Goal: Check status: Check status

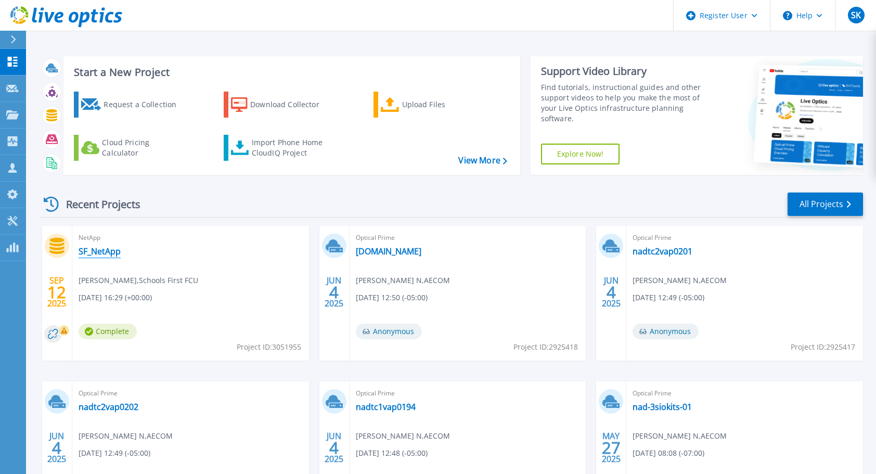
click at [108, 250] on link "SF_NetApp" at bounding box center [100, 251] width 42 height 10
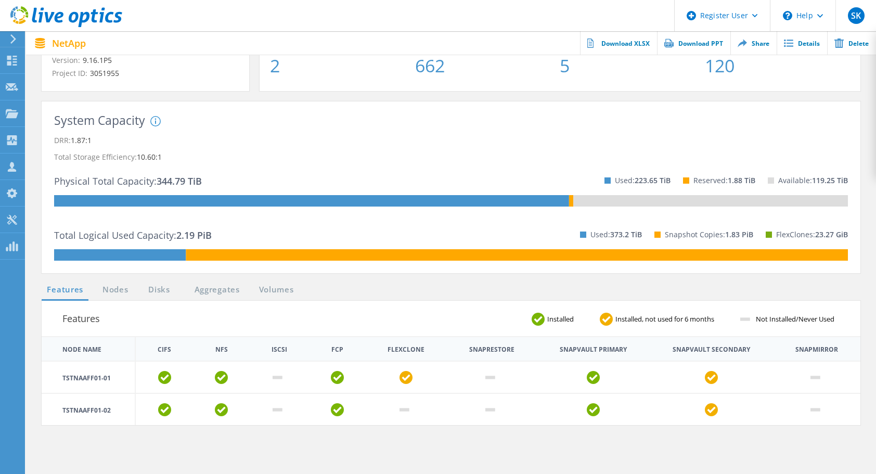
scroll to position [156, 0]
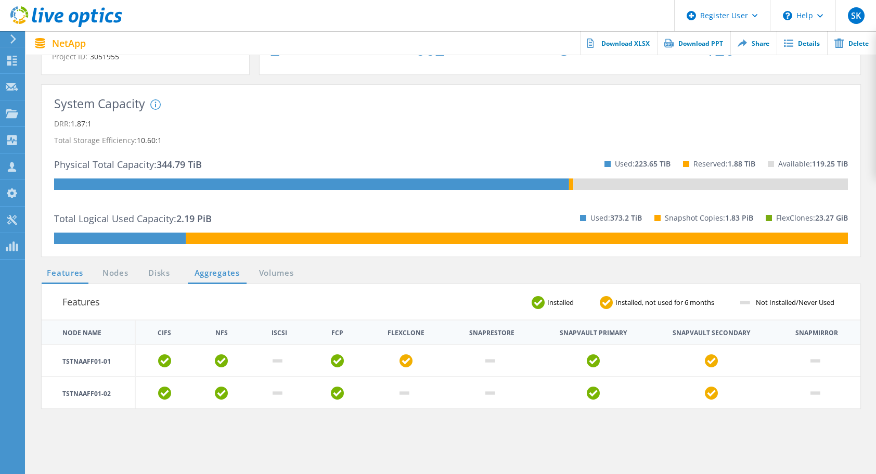
click at [228, 276] on link "Aggregates" at bounding box center [217, 273] width 59 height 13
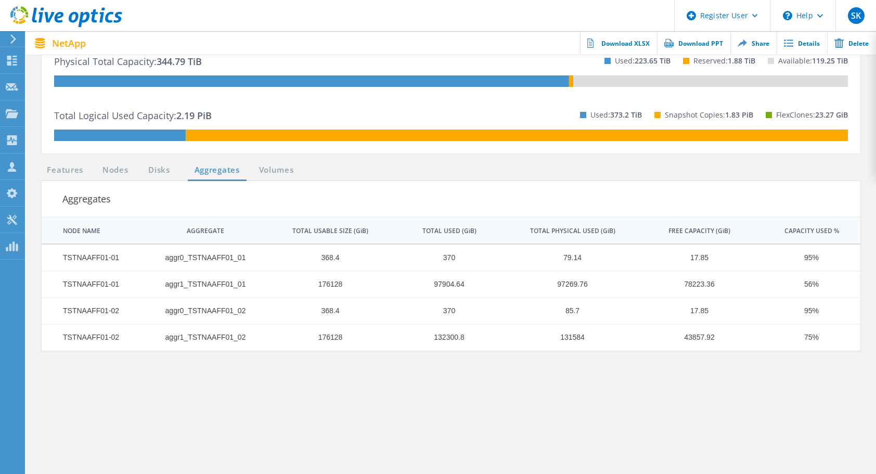
scroll to position [260, 0]
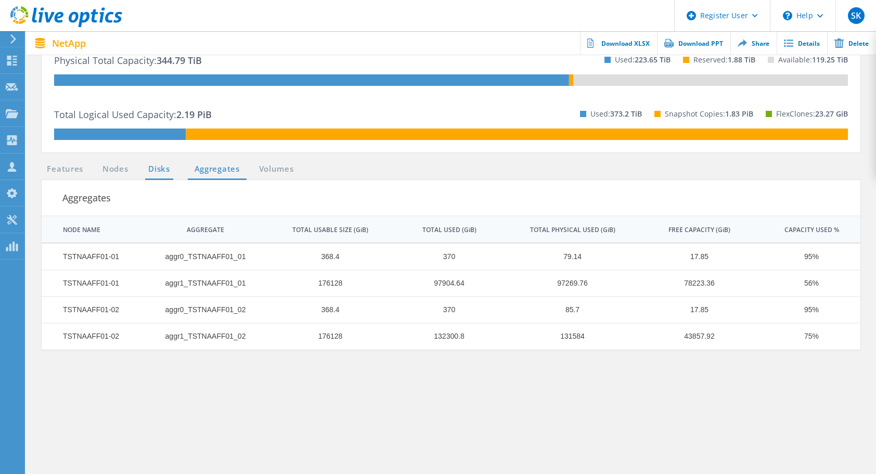
click at [149, 168] on link "Disks" at bounding box center [159, 169] width 28 height 13
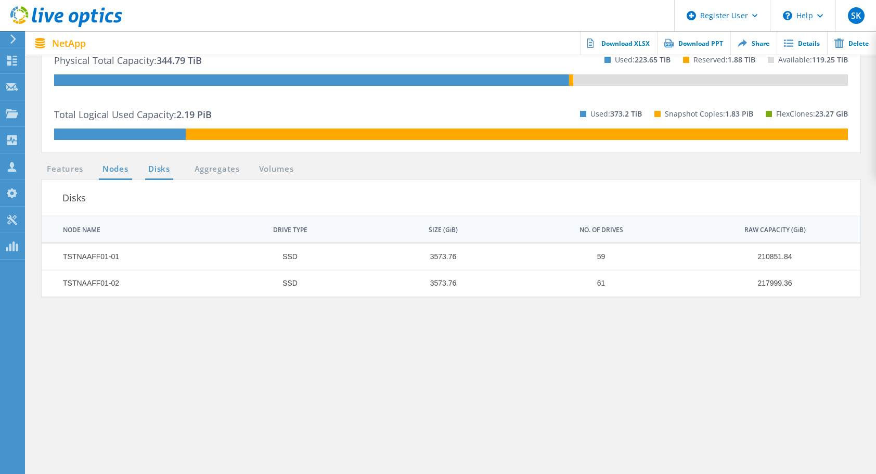
click at [124, 169] on link "Nodes" at bounding box center [115, 169] width 33 height 13
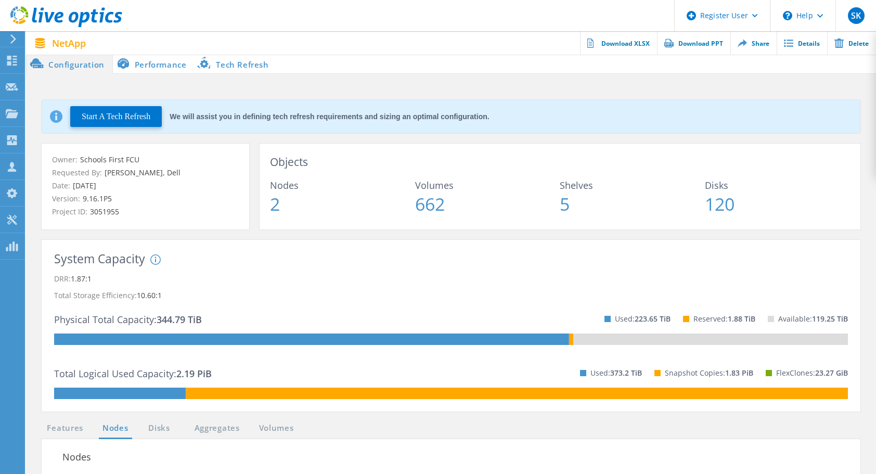
scroll to position [0, 0]
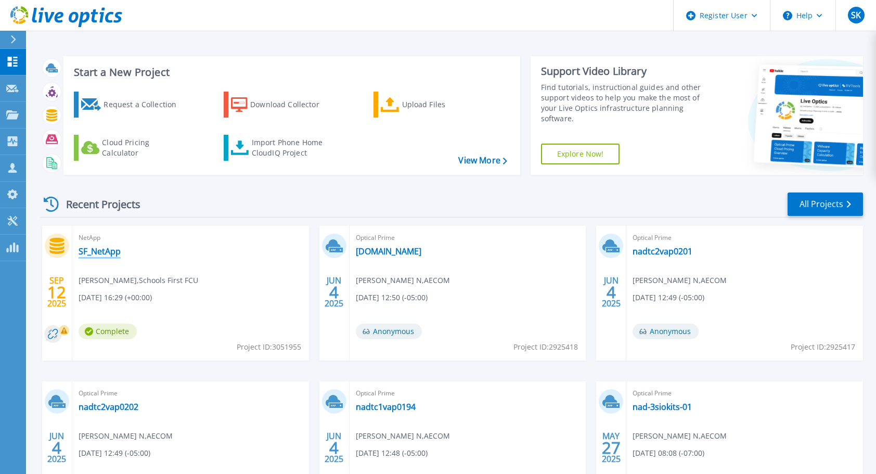
click at [97, 250] on link "SF_NetApp" at bounding box center [100, 251] width 42 height 10
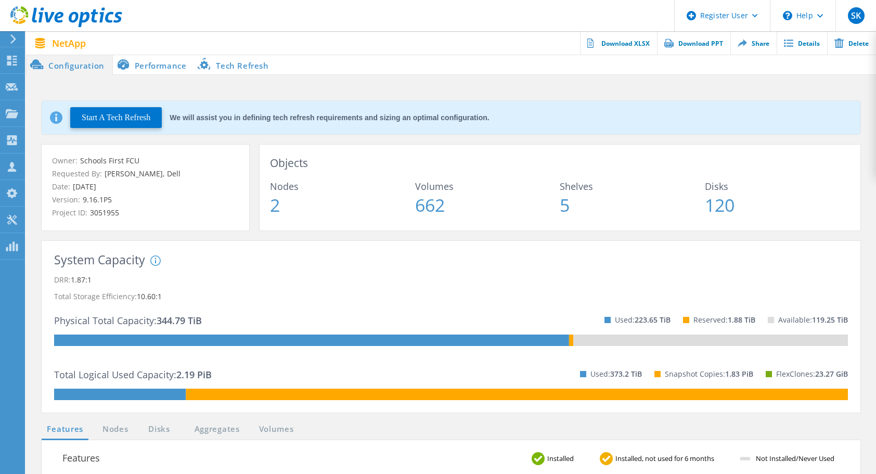
click at [141, 58] on li "Performance" at bounding box center [154, 64] width 82 height 21
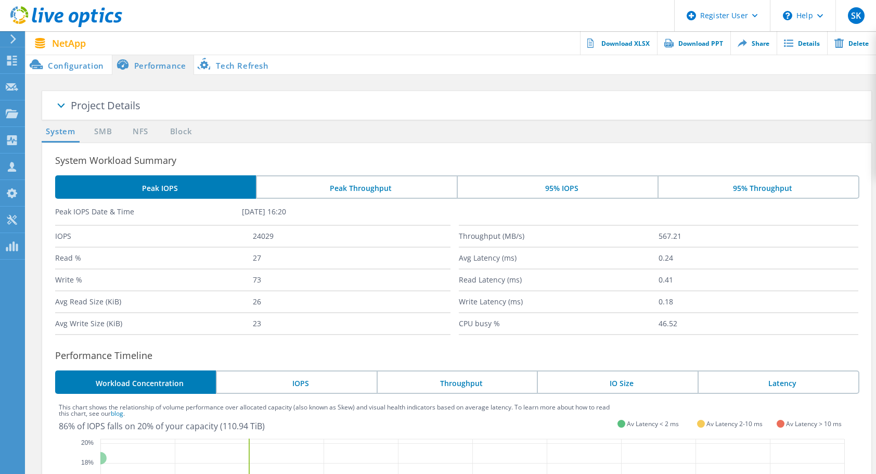
click at [328, 187] on li "Peak Throughput" at bounding box center [356, 186] width 201 height 23
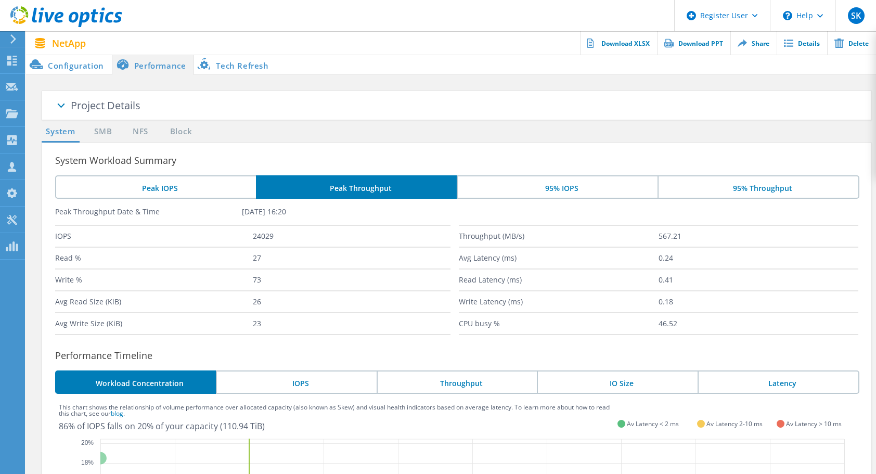
click at [526, 183] on li "95% IOPS" at bounding box center [557, 186] width 201 height 23
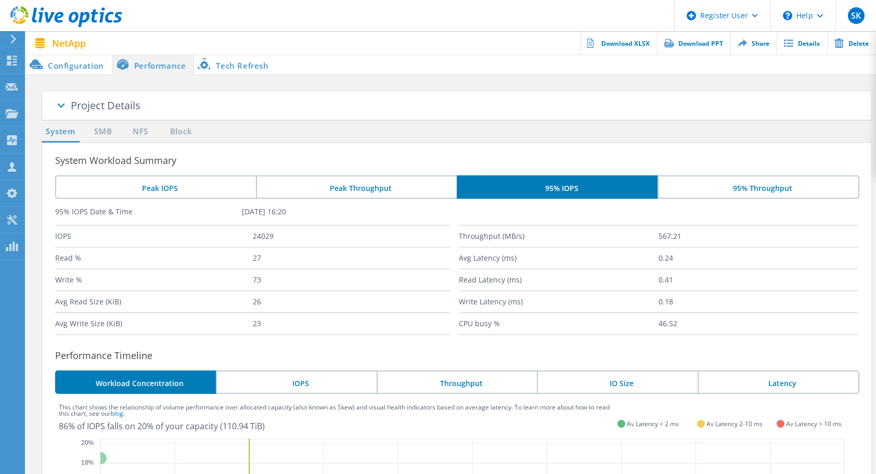
click at [708, 187] on li "95% Throughput" at bounding box center [759, 186] width 202 height 23
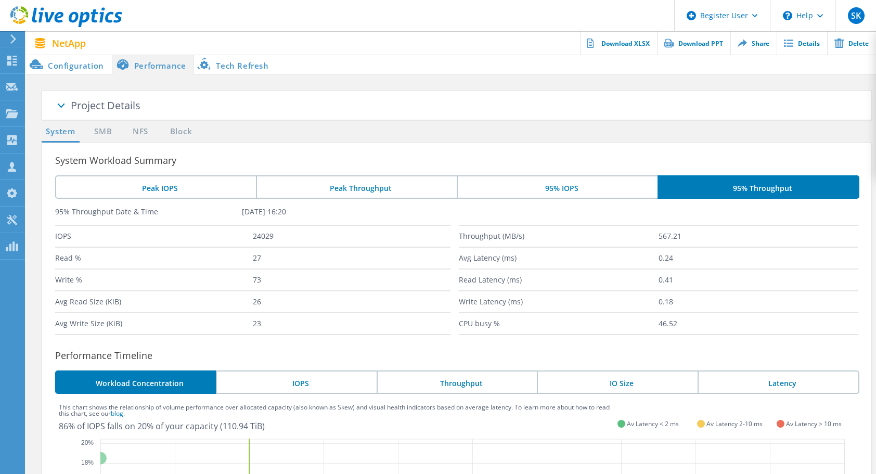
click at [123, 192] on li "Peak IOPS" at bounding box center [155, 186] width 201 height 23
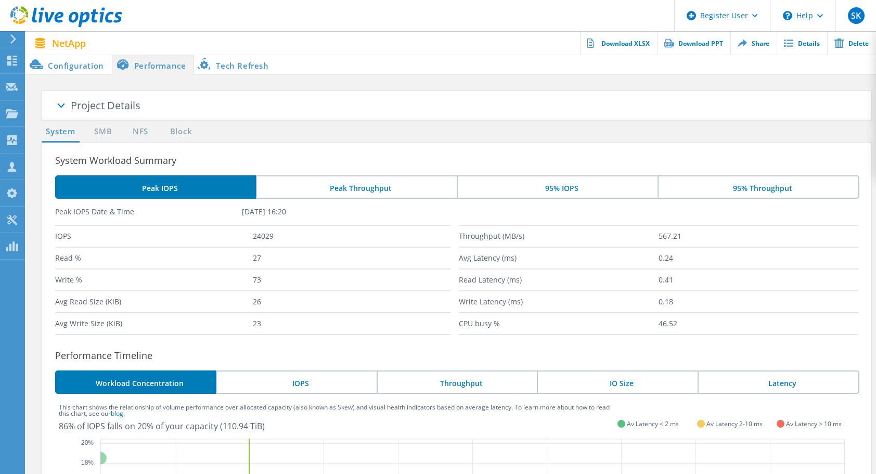
click at [813, 105] on div "Project Details" at bounding box center [471, 106] width 801 height 30
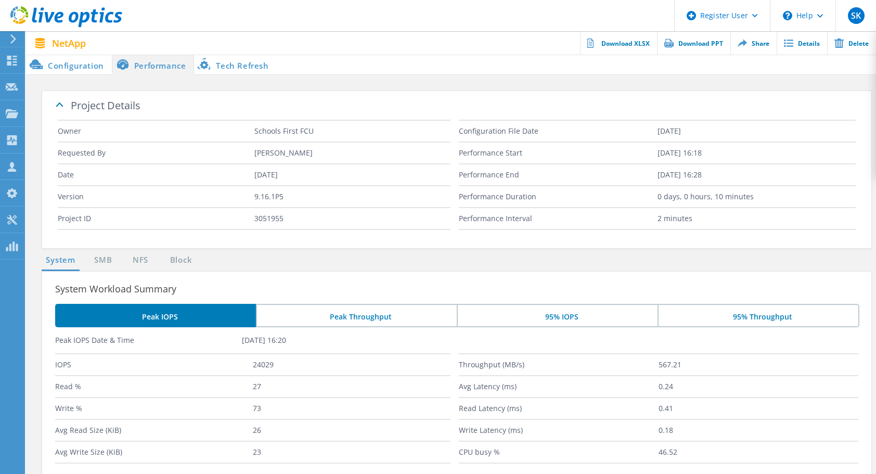
click at [54, 45] on span "NetApp" at bounding box center [69, 43] width 34 height 9
click at [13, 41] on use at bounding box center [13, 38] width 6 height 9
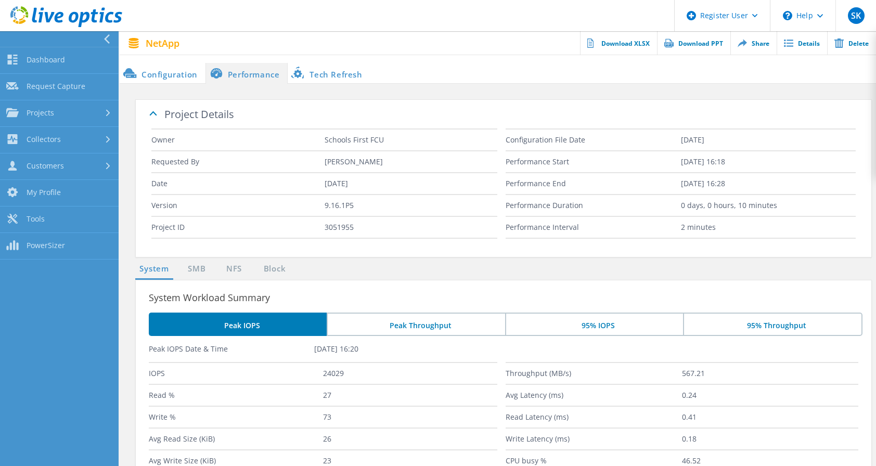
click at [107, 39] on icon at bounding box center [107, 38] width 8 height 9
